Goal: Obtain resource: Obtain resource

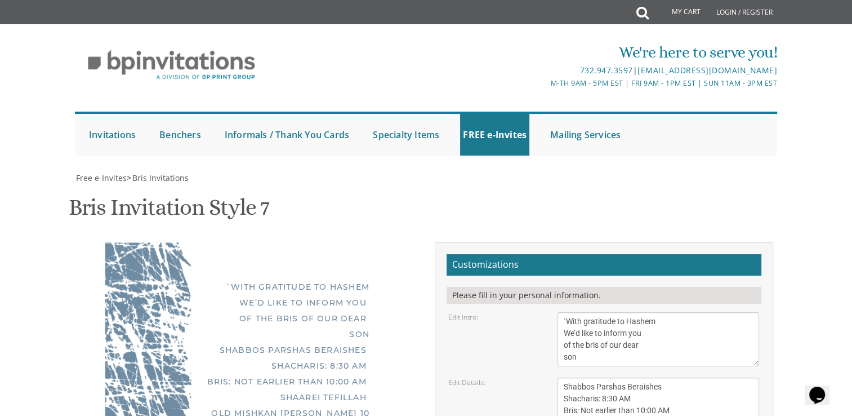
scroll to position [193, 0]
drag, startPoint x: 682, startPoint y: 216, endPoint x: 587, endPoint y: 218, distance: 95.8
click at [587, 377] on textarea "[DATE] Shacharis: 6:30 am Bris: 8:00 AM [GEOGRAPHIC_DATA][PERSON_NAME] [STREET_…" at bounding box center [658, 416] width 202 height 78
click at [596, 377] on textarea "[DATE] Shacharis: 6:30 am Bris: 8:00 AM [GEOGRAPHIC_DATA][PERSON_NAME] [STREET_…" at bounding box center [658, 416] width 202 height 78
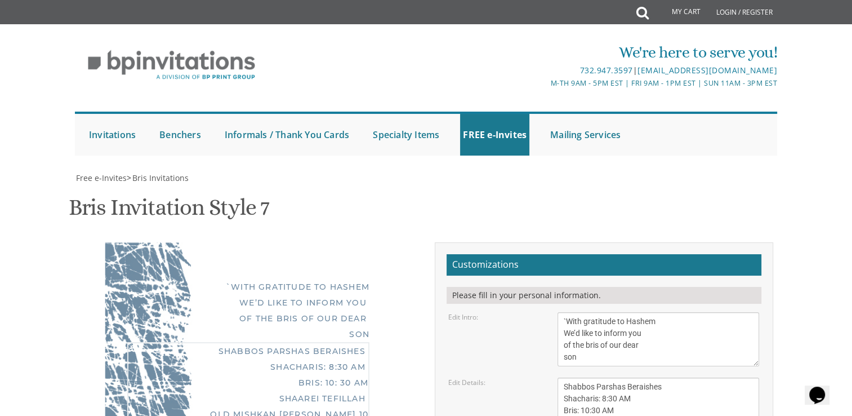
type textarea "Shabbos Parshas Beraishes Shacharis: 8:30 AM Bris: 10:30 AM Shaarei Tefillah Ol…"
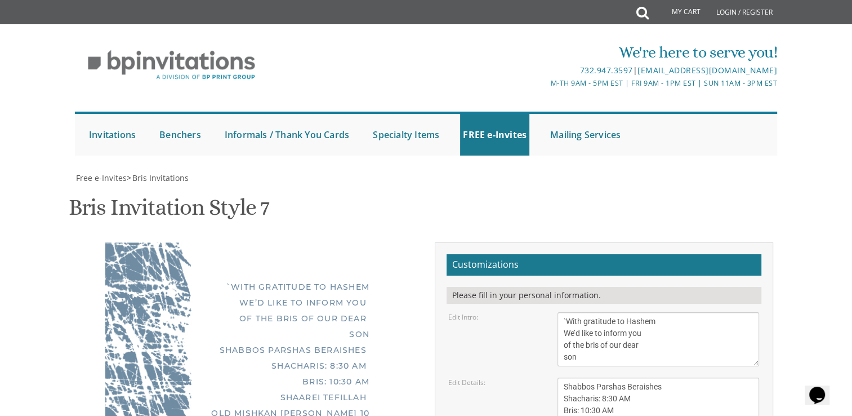
scroll to position [175, 0]
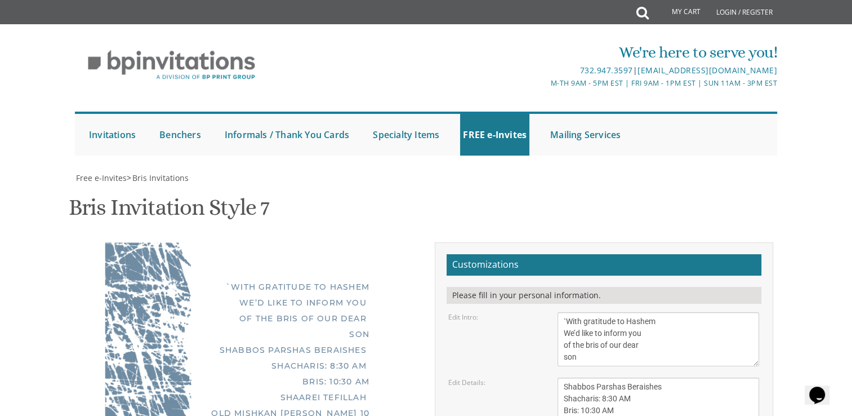
scroll to position [59, 0]
type textarea "[PERSON_NAME] & [PERSON_NAME] & [PERSON_NAME] [PERSON_NAME] will be at 8:30 at …"
drag, startPoint x: 856, startPoint y: 278, endPoint x: 824, endPoint y: 275, distance: 31.7
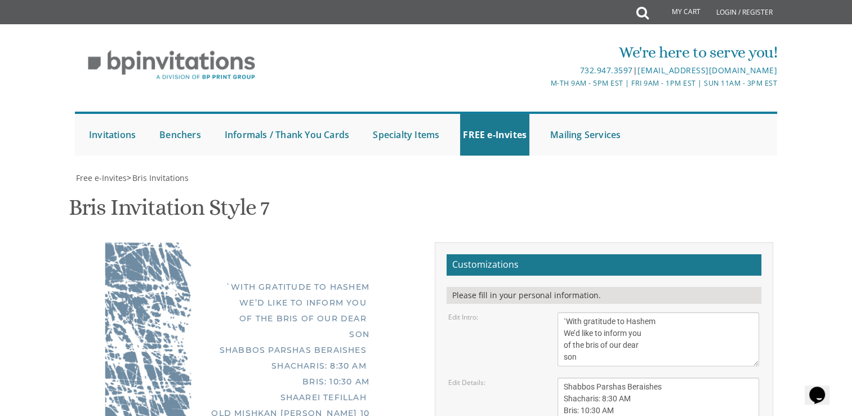
type input "[EMAIL_ADDRESS][DOMAIN_NAME]"
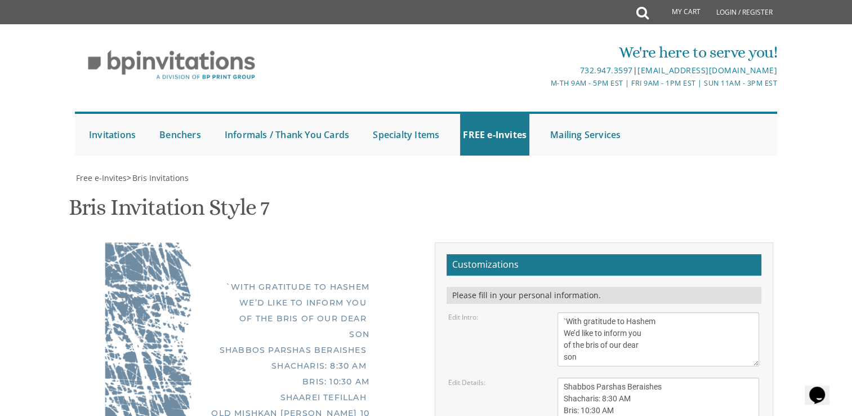
scroll to position [25, 0]
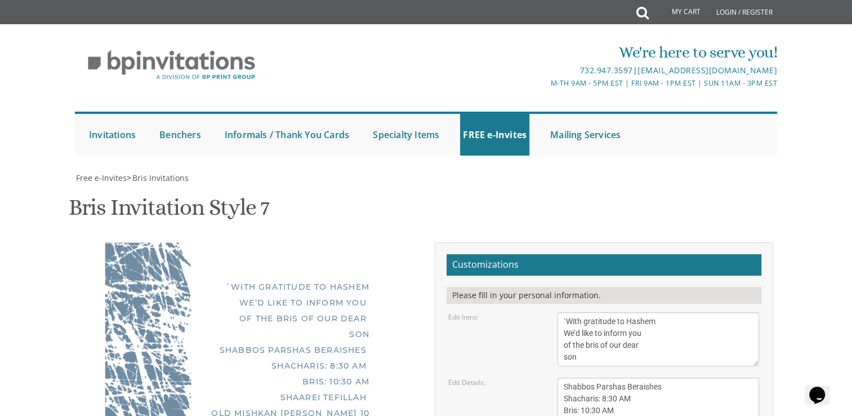
type textarea "[PERSON_NAME] & [PERSON_NAME] & [PERSON_NAME] [PERSON_NAME] will be at 8:30 at …"
type textarea "[PERSON_NAME] & [PERSON_NAME] [PERSON_NAME] & [PERSON_NAME] & [PERSON_NAME]"
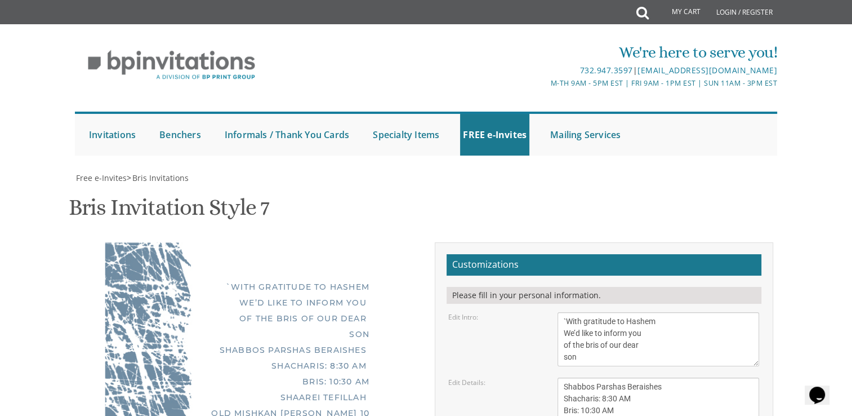
scroll to position [0, 0]
drag, startPoint x: 565, startPoint y: 265, endPoint x: 642, endPoint y: 276, distance: 77.3
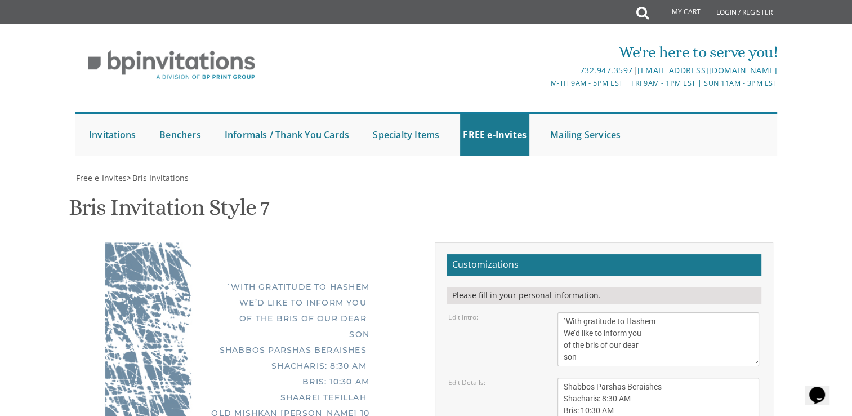
click at [306, 349] on div "`With gratitude to Hashem We’d like to inform you of the bris of our dear son S…" at bounding box center [248, 416] width 355 height 348
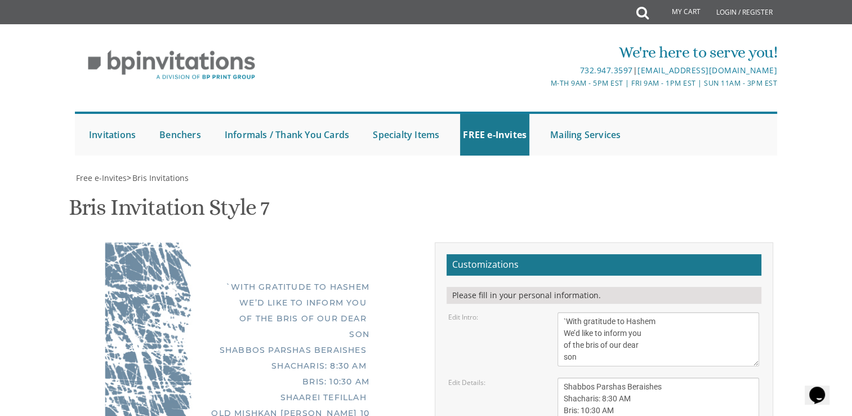
scroll to position [232, 0]
click at [342, 329] on div "`With gratitude to Hashem We’d like to inform you of the bris of our dear son S…" at bounding box center [248, 409] width 287 height 334
drag, startPoint x: 654, startPoint y: 269, endPoint x: 687, endPoint y: 273, distance: 32.9
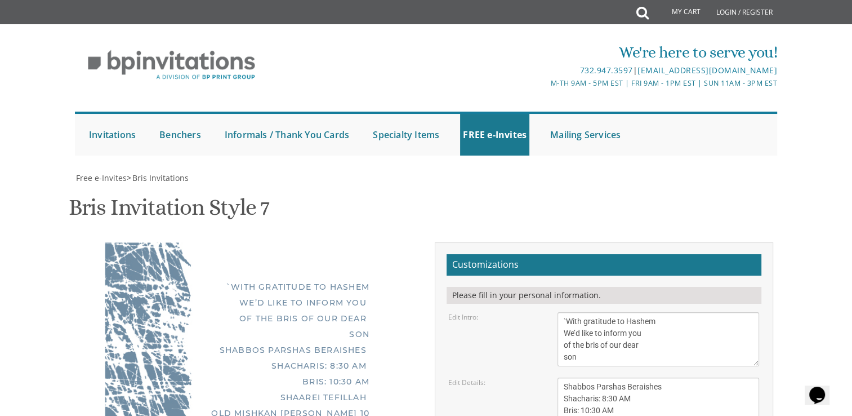
drag, startPoint x: 692, startPoint y: 270, endPoint x: 672, endPoint y: 271, distance: 19.2
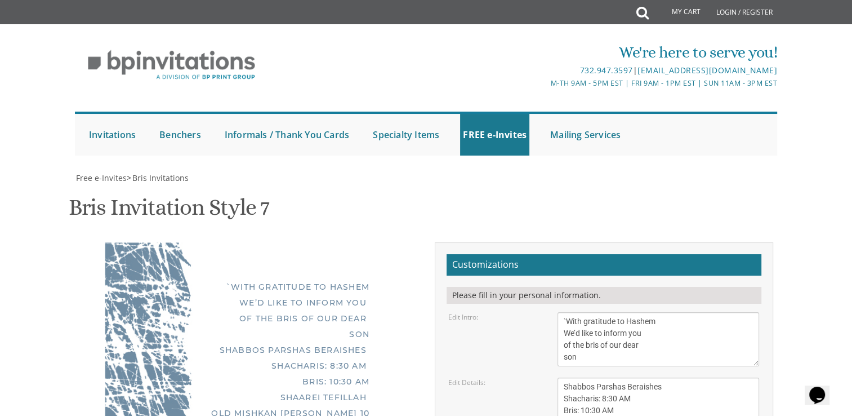
drag, startPoint x: 597, startPoint y: 285, endPoint x: 653, endPoint y: 286, distance: 56.3
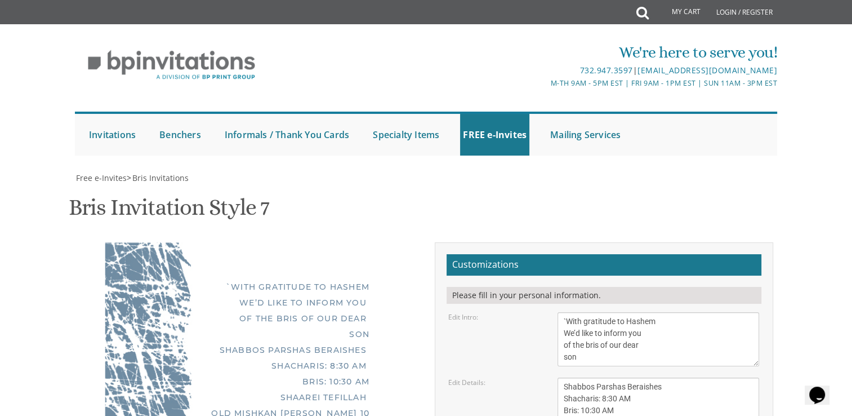
drag, startPoint x: 610, startPoint y: 285, endPoint x: 599, endPoint y: 285, distance: 11.3
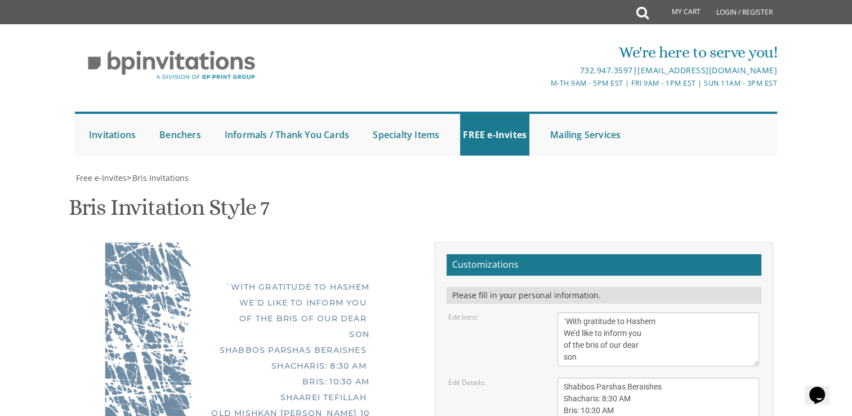
type textarea "[PERSON_NAME] /8:30 [PERSON_NAME] Family Yam Suf 5 Knissa B Apt 12"
click at [306, 341] on div "`With gratitude to Hashem We’d like to inform you of the bris of our dear son S…" at bounding box center [248, 408] width 355 height 332
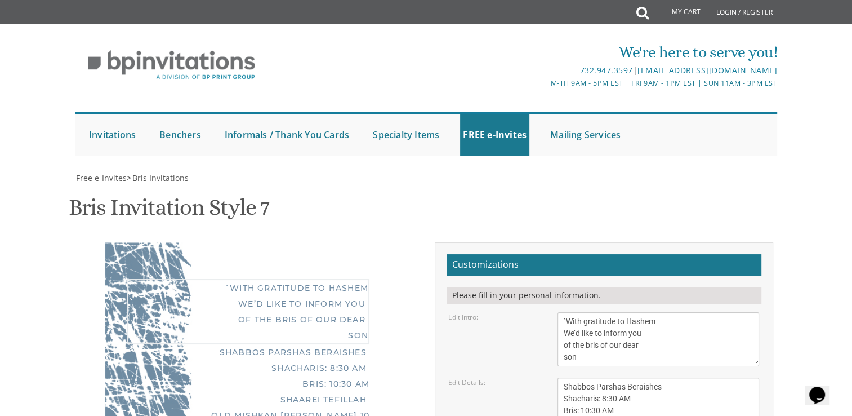
click at [560, 312] on textarea "With gratitude to Hashem We’d like to inform you of the bris of our dear son/gr…" at bounding box center [658, 339] width 202 height 54
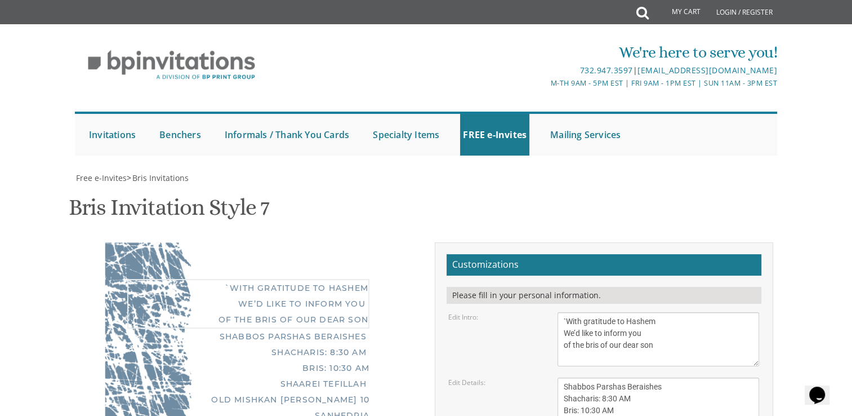
click at [641, 312] on textarea "With gratitude to Hashem We’d like to inform you of the bris of our dear son/gr…" at bounding box center [658, 339] width 202 height 54
type textarea "`With gratitude to Hashem We’d like to inform you of the bris of our dear son"
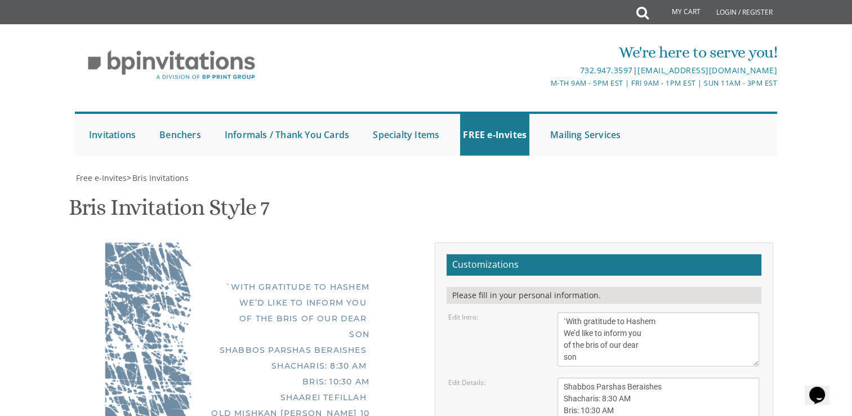
type textarea "[PERSON_NAME]- 8:30 [PERSON_NAME] Family Yam Suf 5 Knissa B Apt 12"
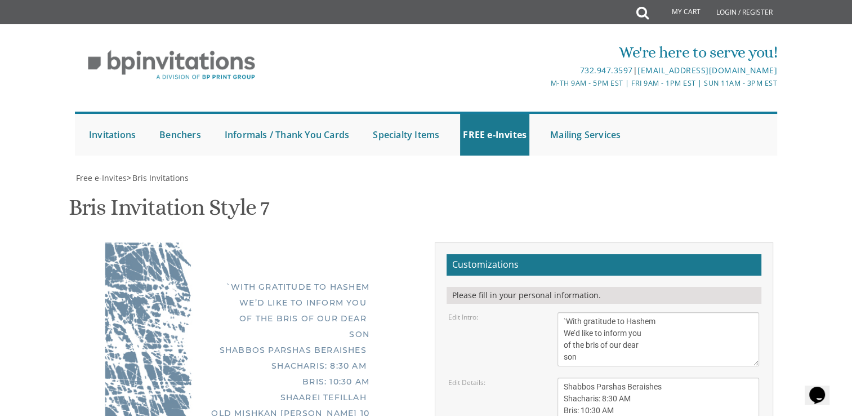
click at [566, 312] on textarea "With gratitude to Hashem We’d like to inform you of the bris of our dear son/gr…" at bounding box center [658, 339] width 202 height 54
type textarea "With gratitude to Hashem We’d like to inform you of the bris of our dear son"
click at [265, 333] on div "With gratitude to Hashem We’d like to inform you of the bris of our dear son Sh…" at bounding box center [248, 408] width 355 height 332
drag, startPoint x: 586, startPoint y: 128, endPoint x: 549, endPoint y: 66, distance: 72.7
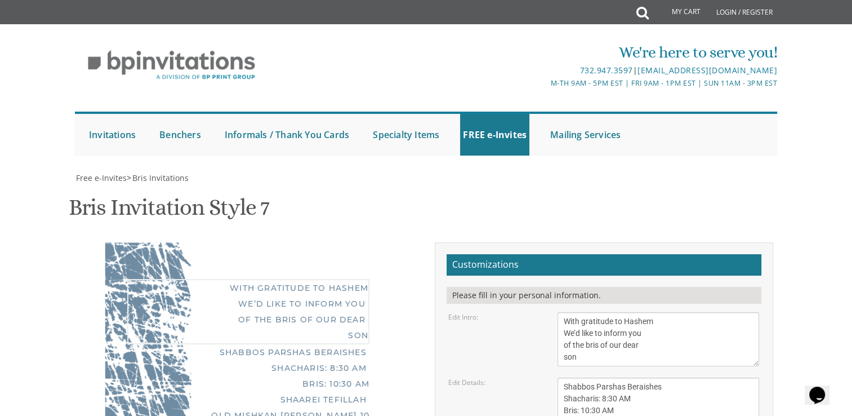
drag, startPoint x: 737, startPoint y: 209, endPoint x: 565, endPoint y: 157, distance: 179.0
click at [565, 377] on textarea "[DATE] Shacharis: 6:30 am Bris: 8:00 AM [GEOGRAPHIC_DATA][PERSON_NAME] [STREET_…" at bounding box center [658, 416] width 202 height 78
